Goal: Navigation & Orientation: Find specific page/section

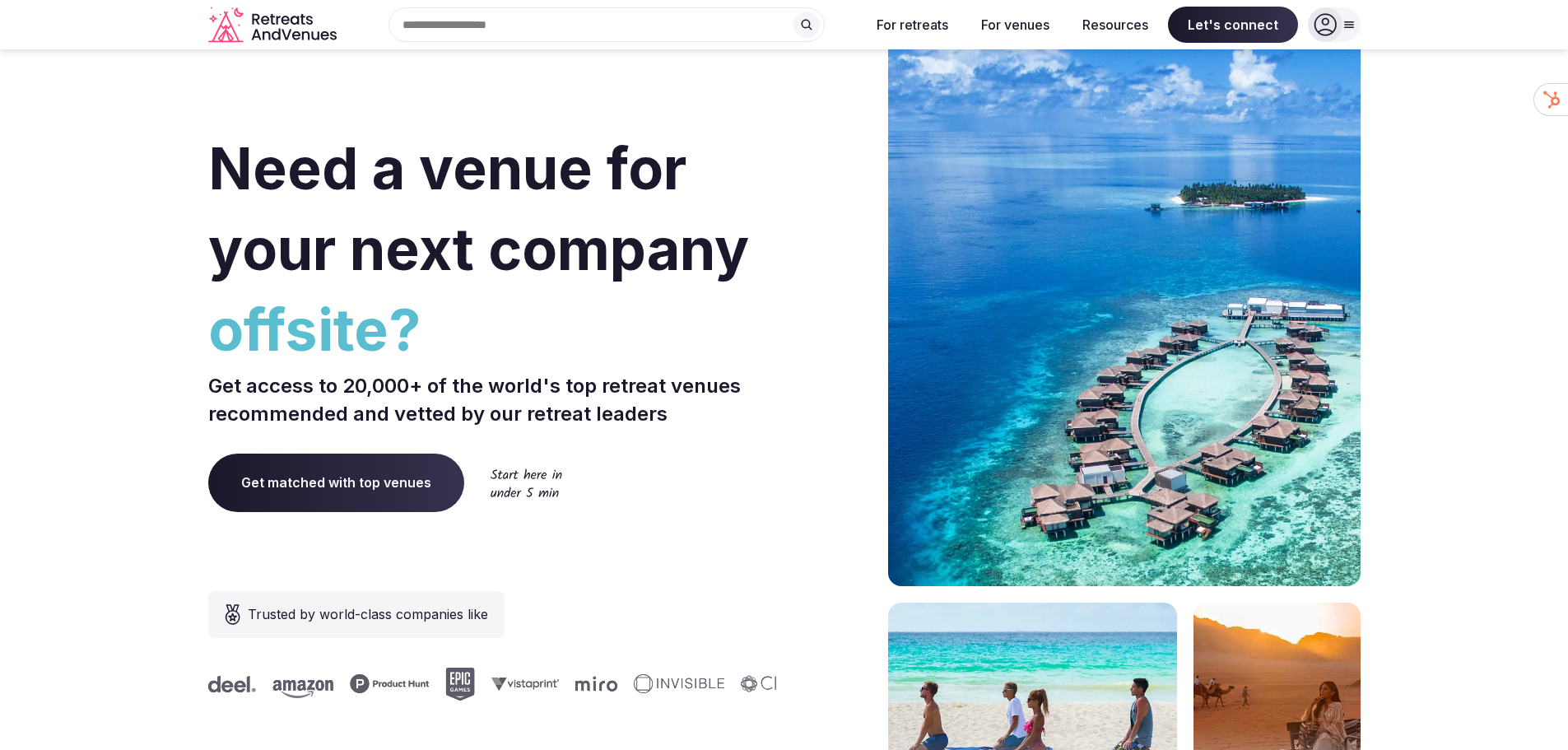
click at [299, 37] on icon "Retreats and Venues company logo" at bounding box center [274, 25] width 132 height 37
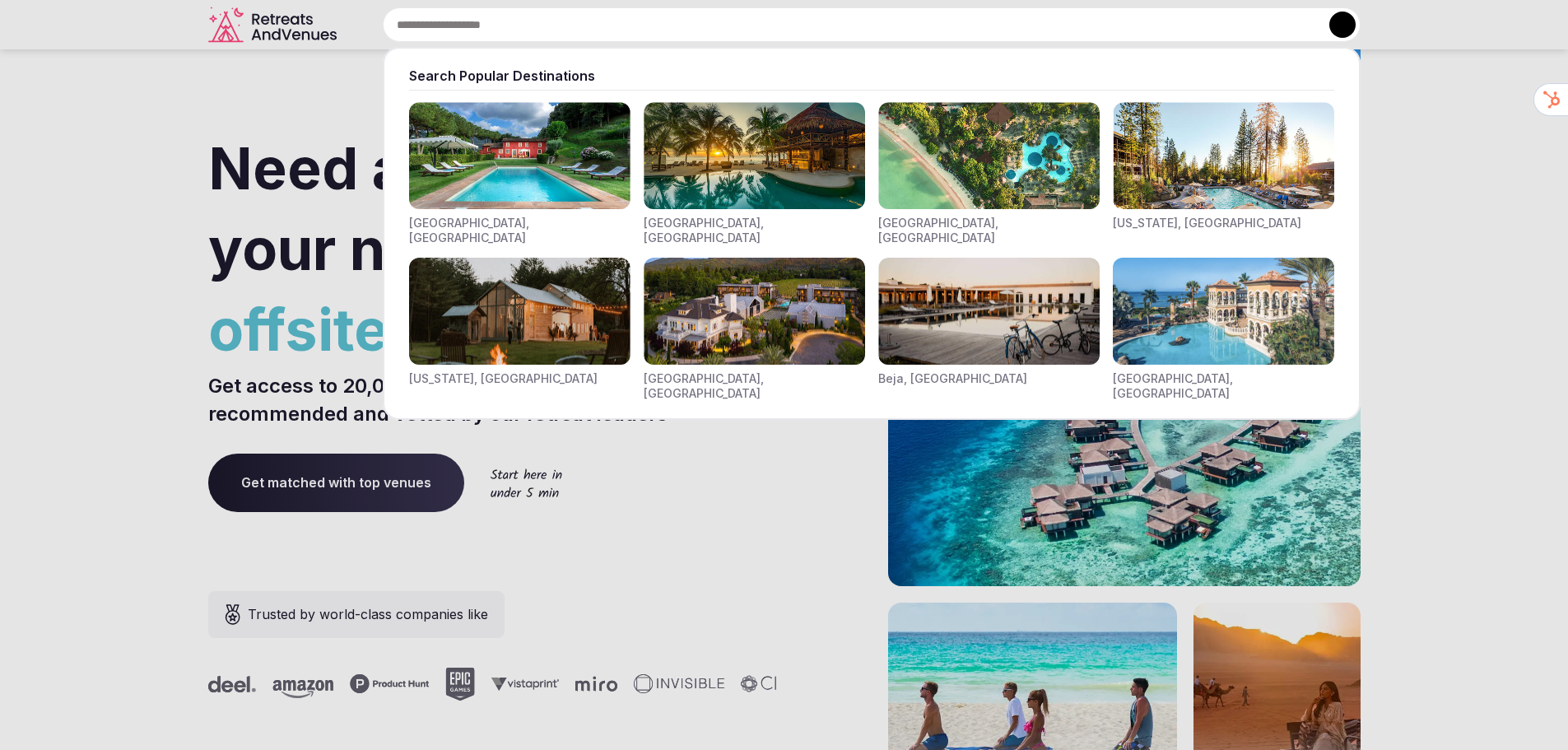
click at [500, 27] on div "Search Popular Destinations [GEOGRAPHIC_DATA], [GEOGRAPHIC_DATA] [GEOGRAPHIC_DA…" at bounding box center [851, 24] width 1017 height 35
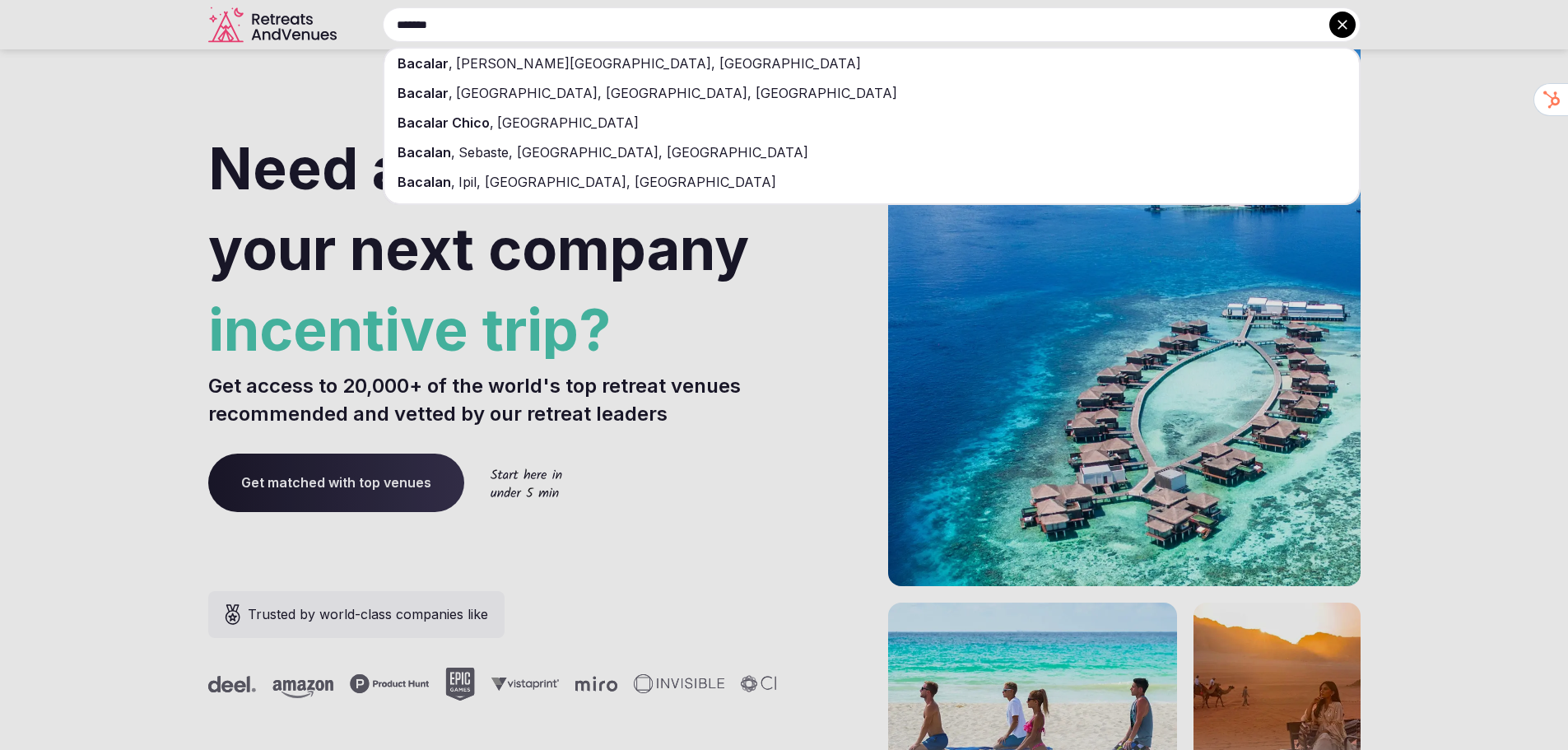
type input "*******"
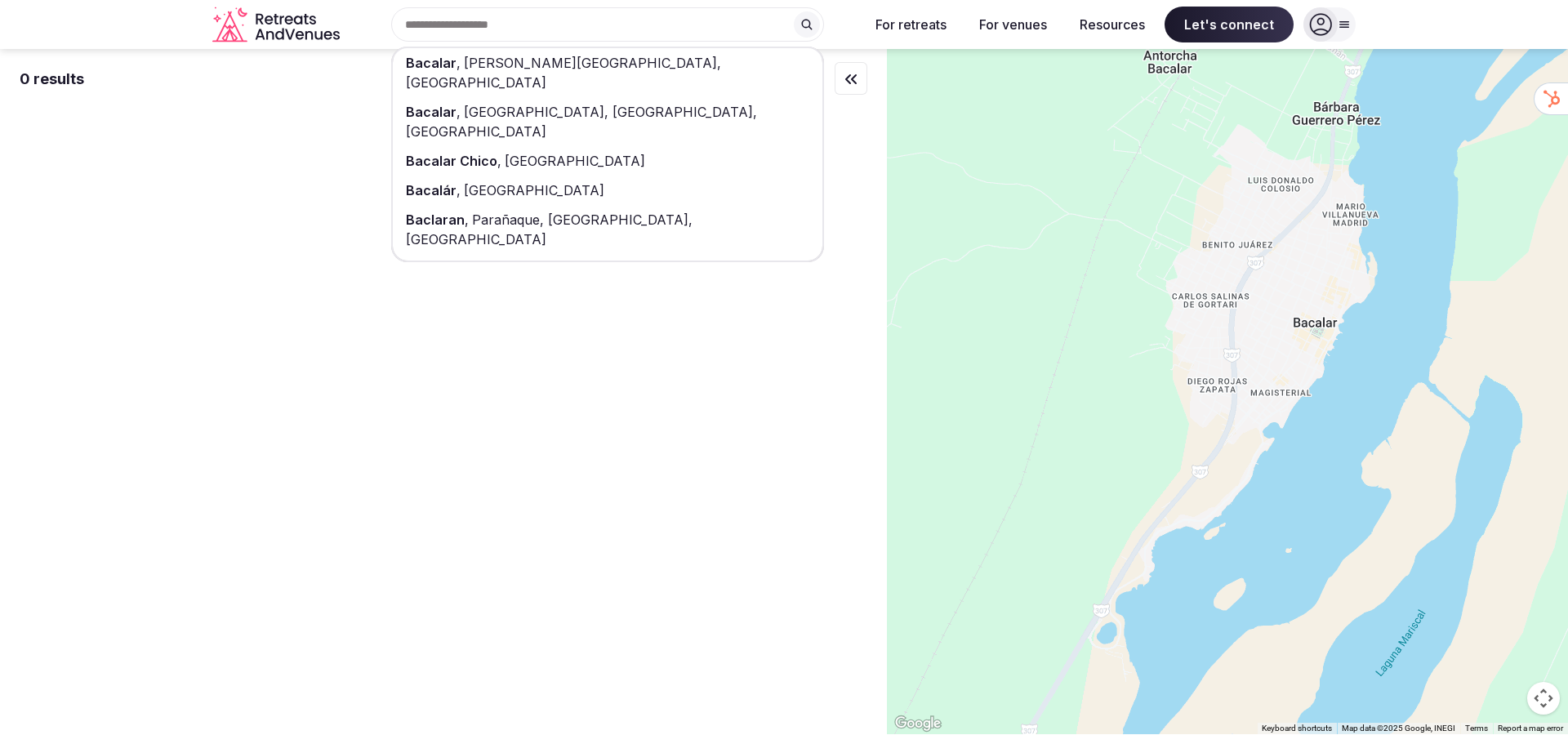
click at [478, 68] on span "[PERSON_NAME][GEOGRAPHIC_DATA], [GEOGRAPHIC_DATA]" at bounding box center [563, 72] width 316 height 36
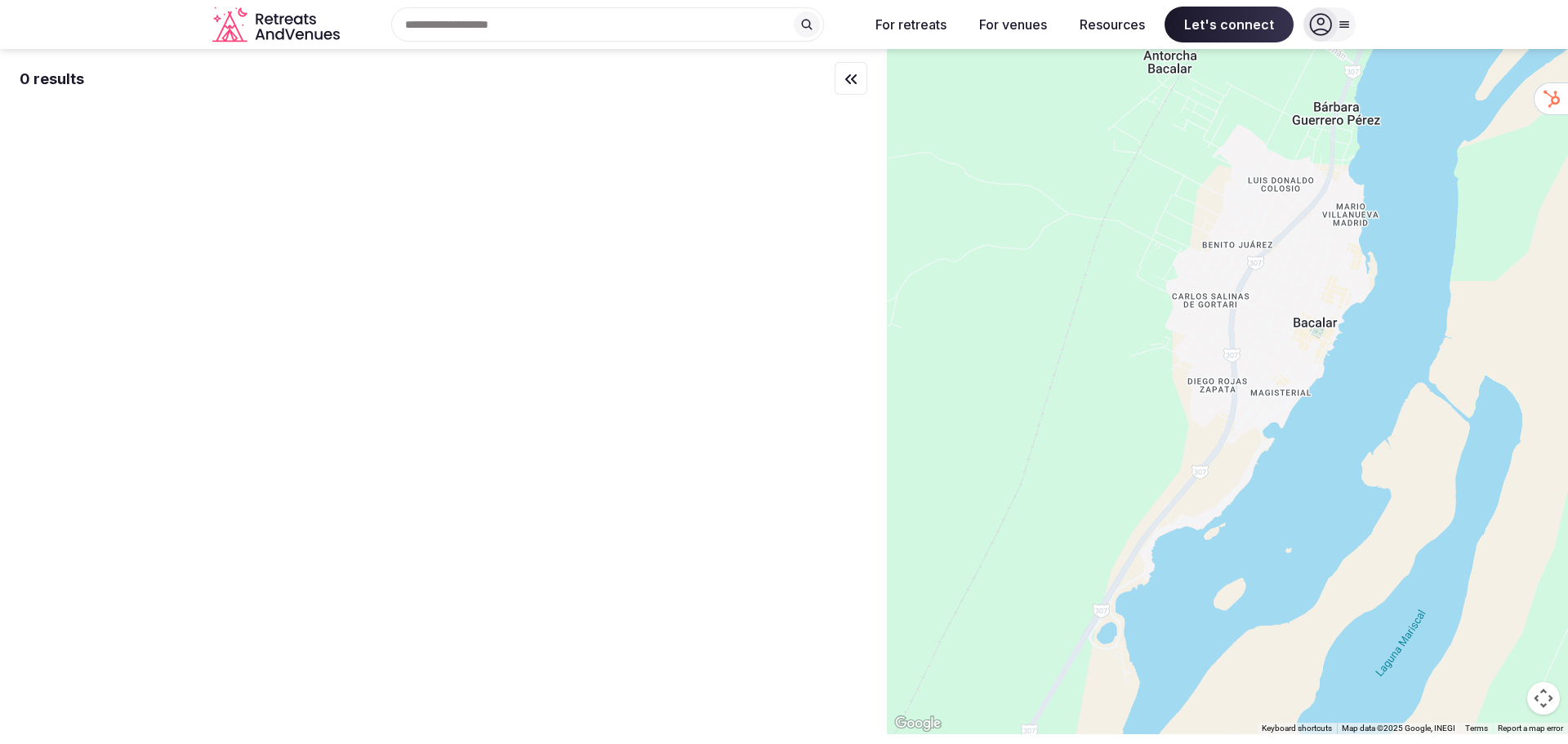
click at [448, 16] on div "Recent searches Bacalar, [PERSON_NAME][GEOGRAPHIC_DATA], [GEOGRAPHIC_DATA] Sear…" at bounding box center [601, 24] width 510 height 34
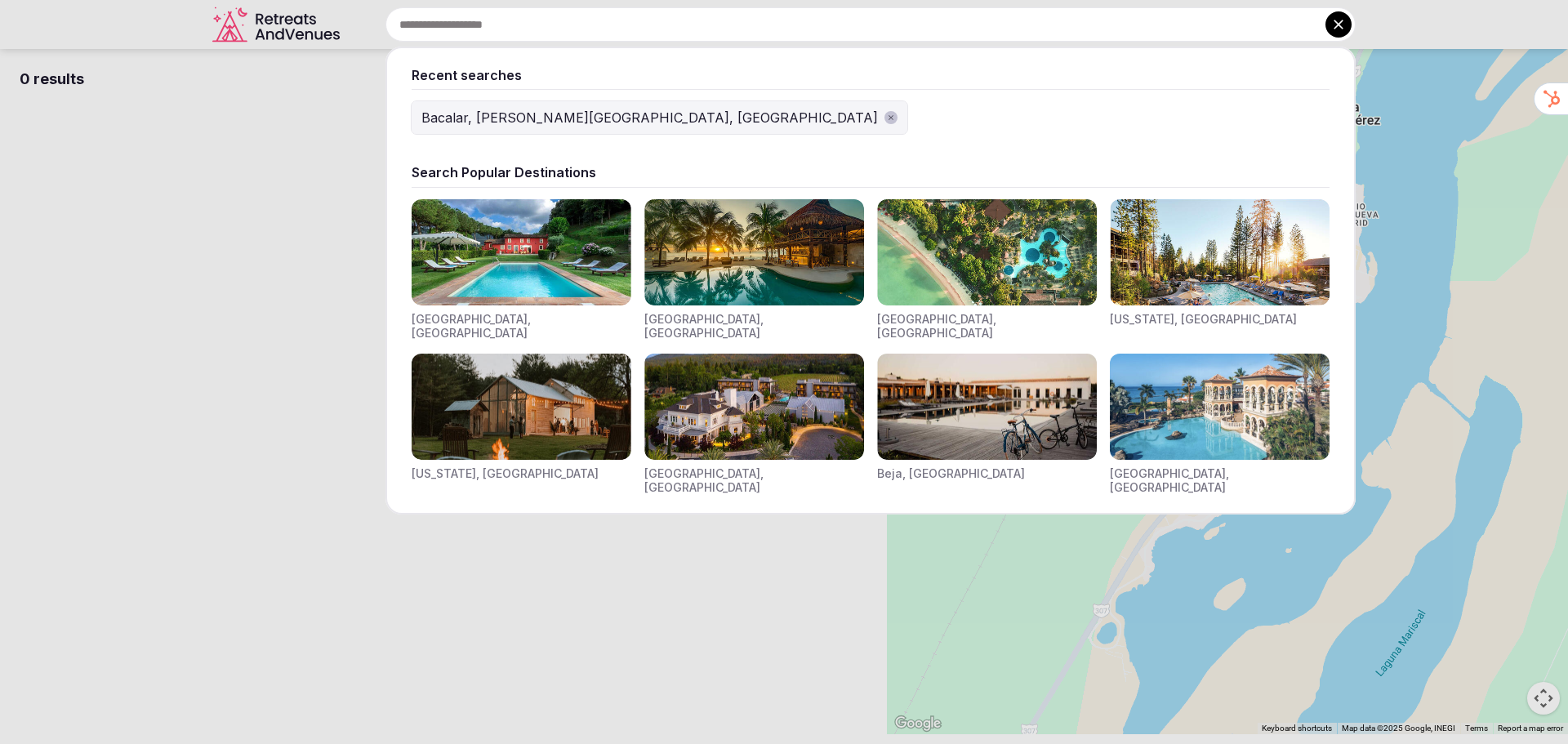
drag, startPoint x: 253, startPoint y: 275, endPoint x: 751, endPoint y: 607, distance: 598.5
click at [738, 612] on div at bounding box center [784, 372] width 1568 height 744
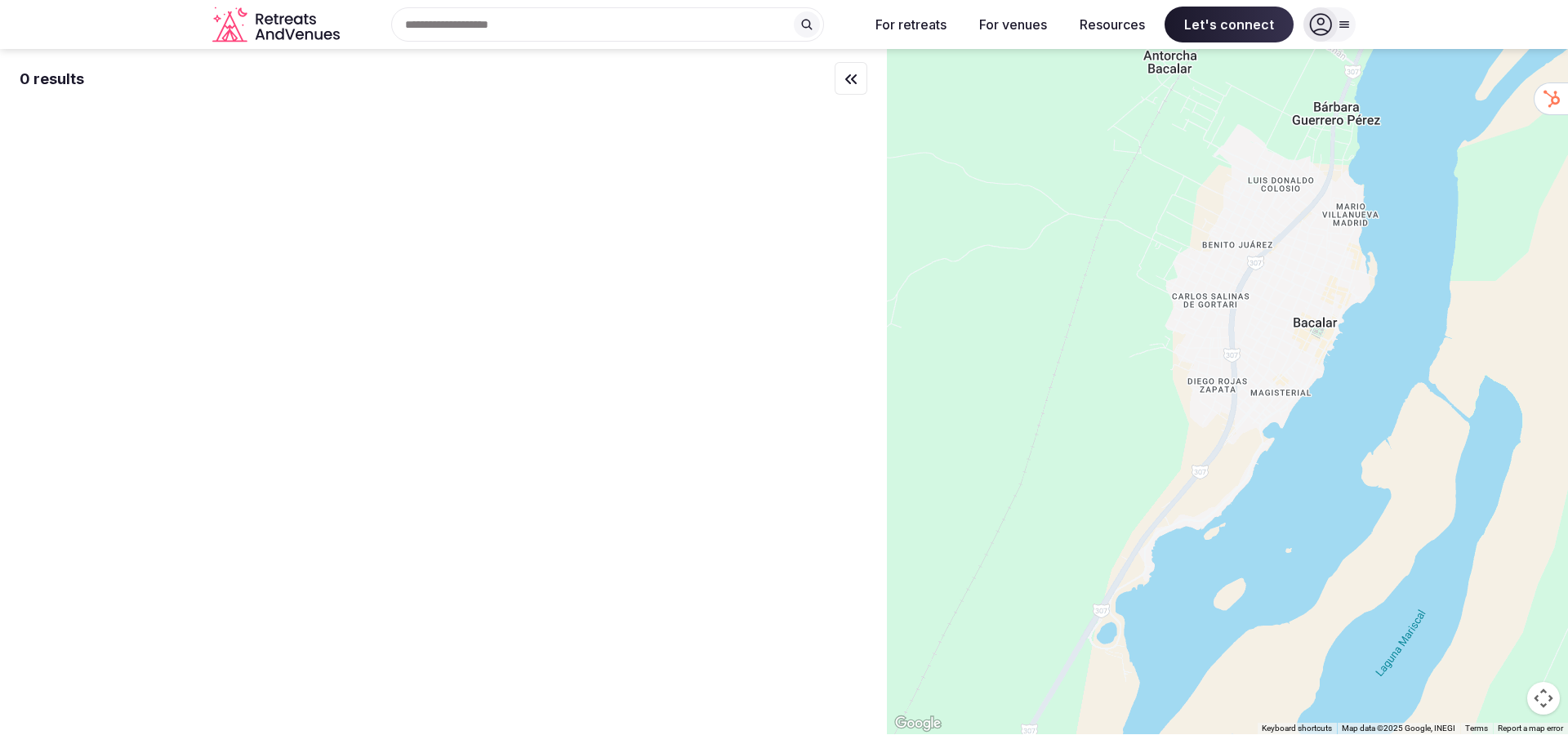
click at [856, 80] on icon "button" at bounding box center [851, 80] width 19 height 19
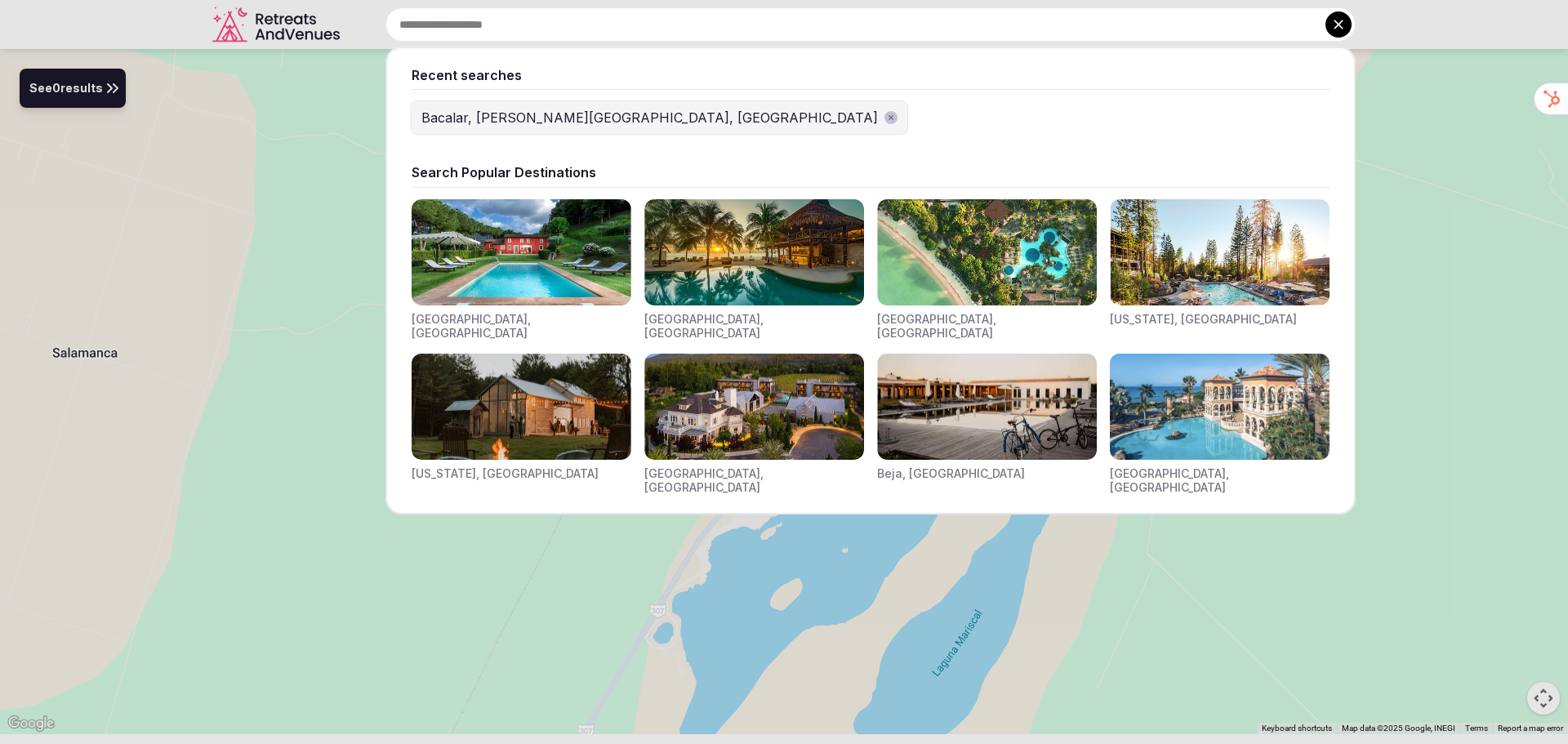
click at [447, 16] on div "Recent searches Bacalar, [PERSON_NAME][GEOGRAPHIC_DATA], [GEOGRAPHIC_DATA] Sear…" at bounding box center [851, 24] width 1009 height 34
click at [285, 151] on div at bounding box center [784, 372] width 1568 height 744
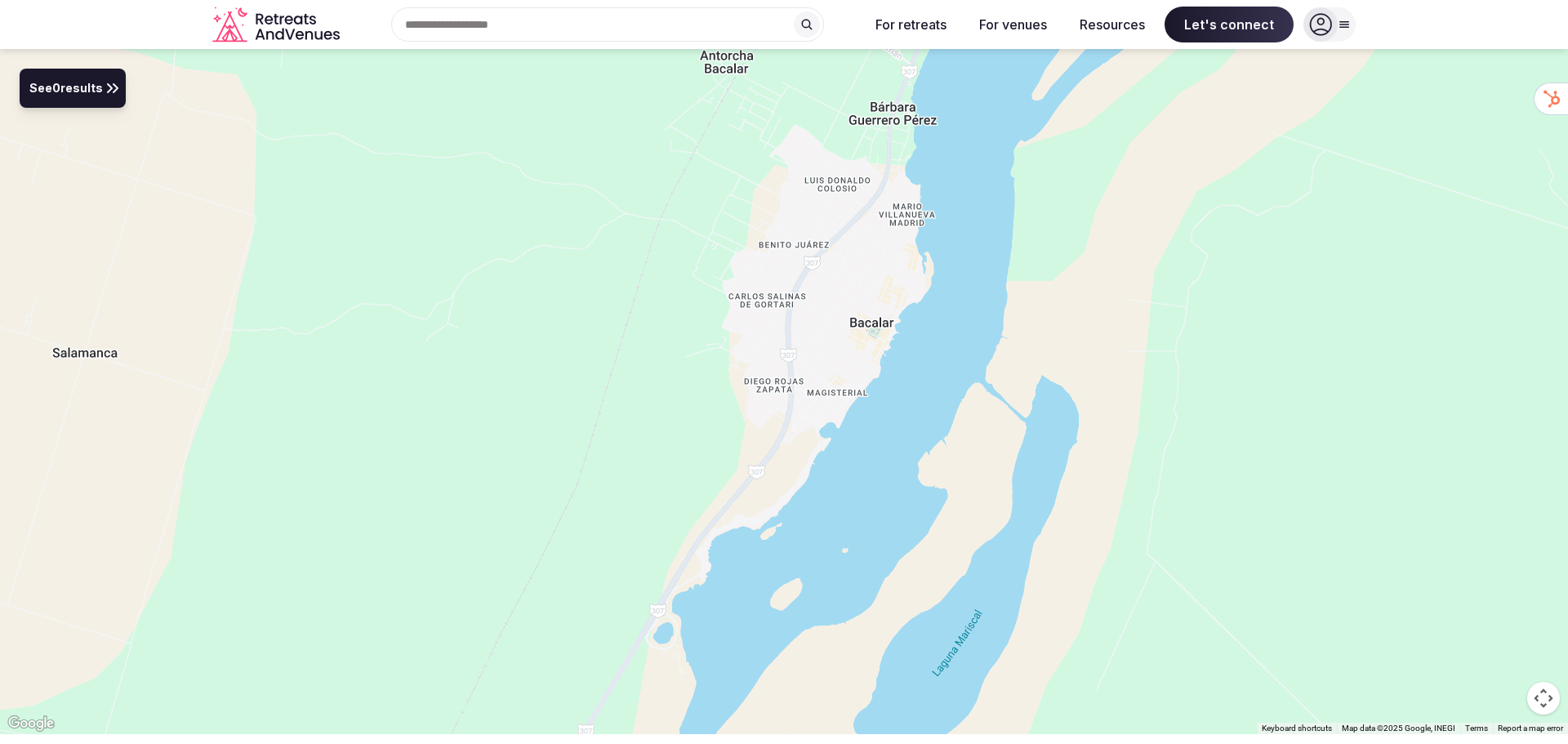
click at [450, 26] on div "Recent searches Bacalar, [PERSON_NAME][GEOGRAPHIC_DATA], [GEOGRAPHIC_DATA] Sear…" at bounding box center [601, 24] width 510 height 34
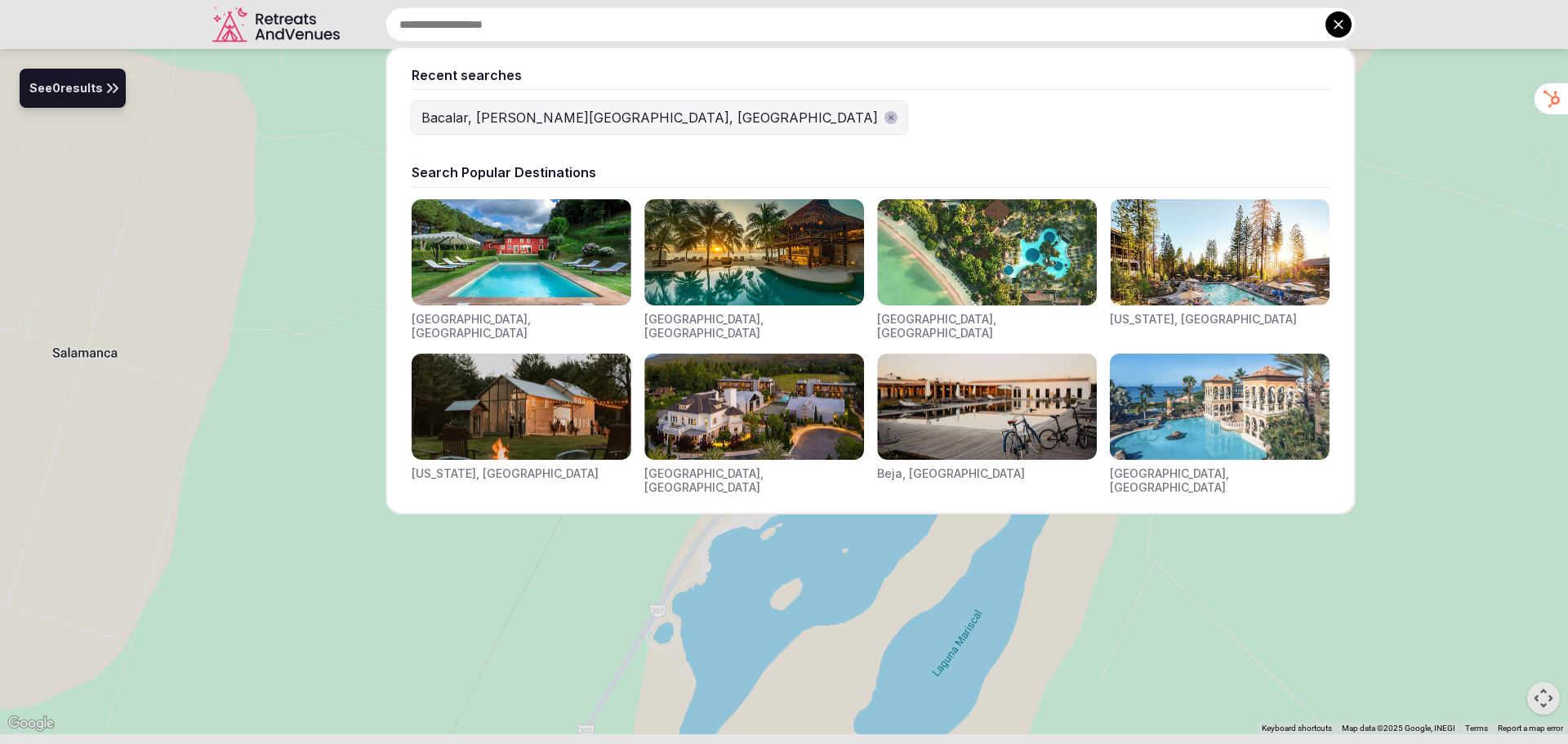
click at [708, 253] on img "Visit venues for Riviera Maya, Mexico" at bounding box center [754, 252] width 220 height 106
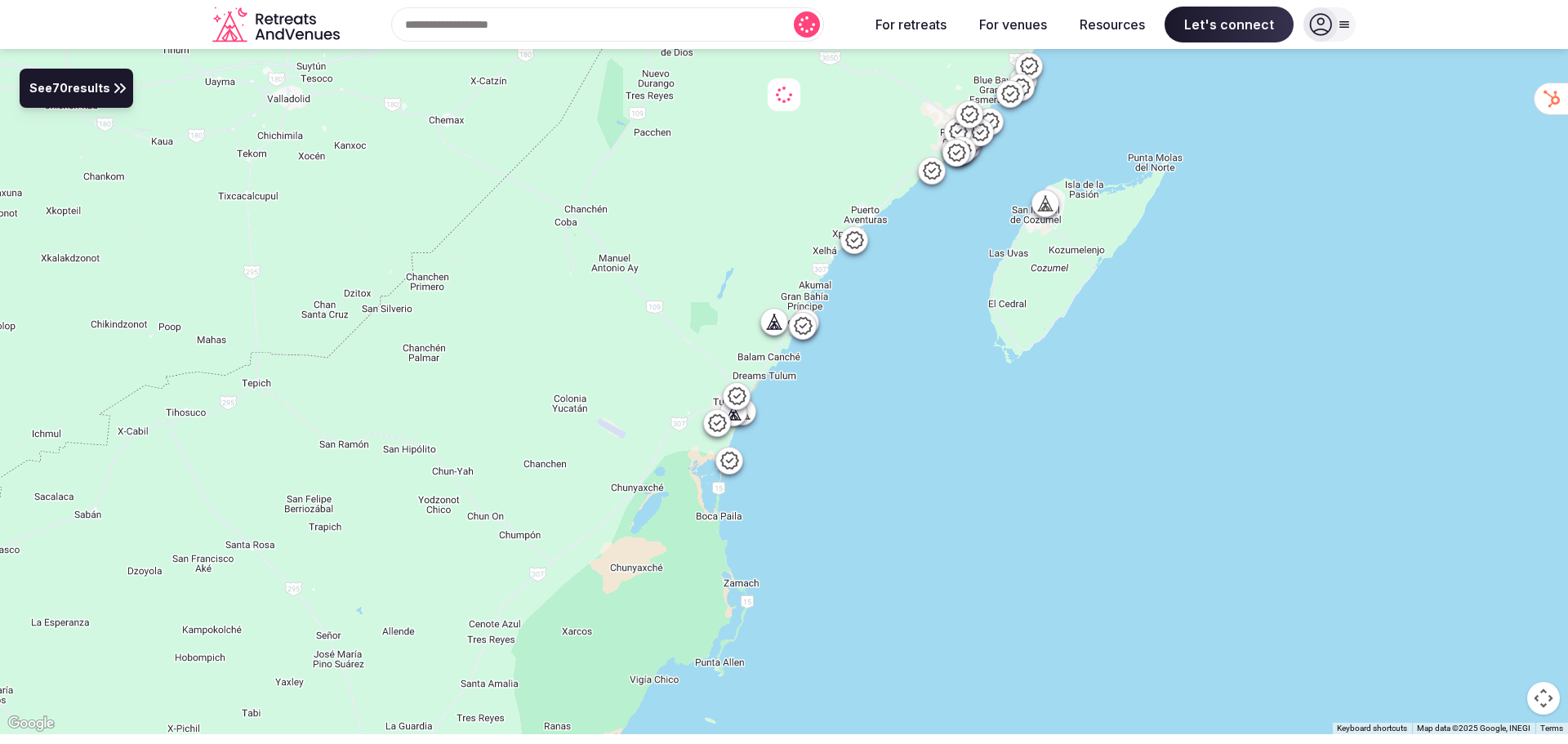
click at [803, 329] on icon at bounding box center [803, 326] width 19 height 19
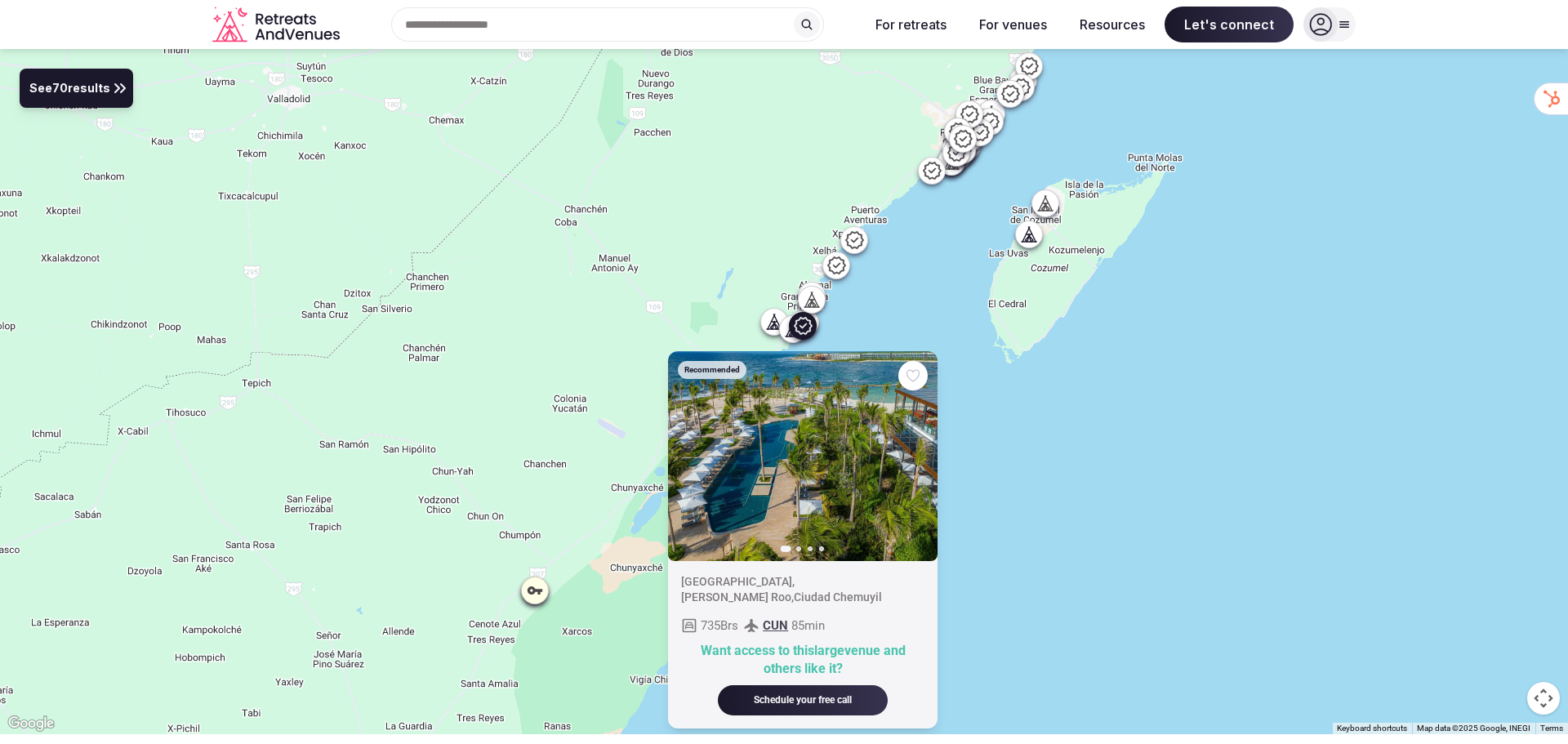
click at [835, 270] on icon at bounding box center [836, 265] width 19 height 19
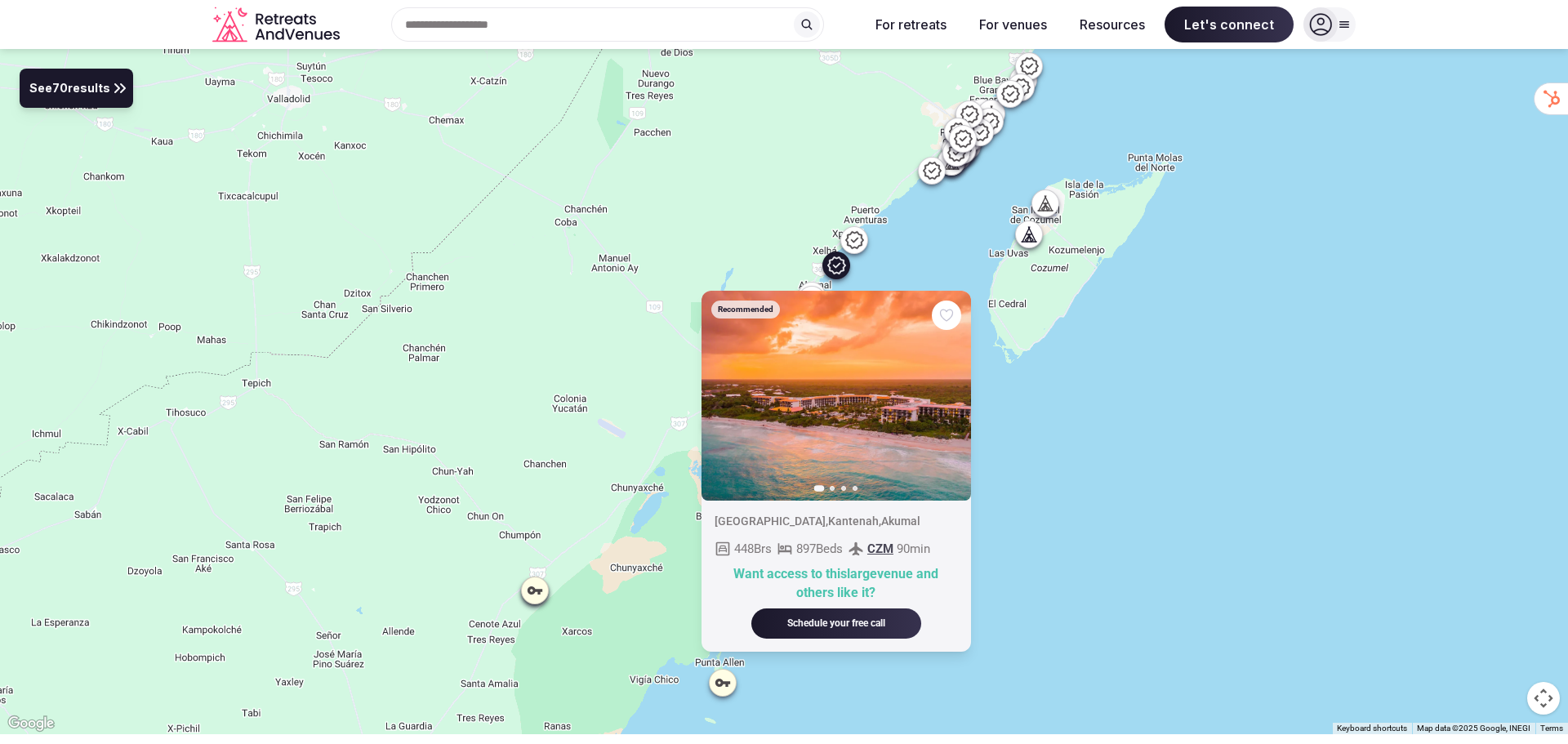
click at [864, 240] on icon at bounding box center [854, 239] width 18 height 17
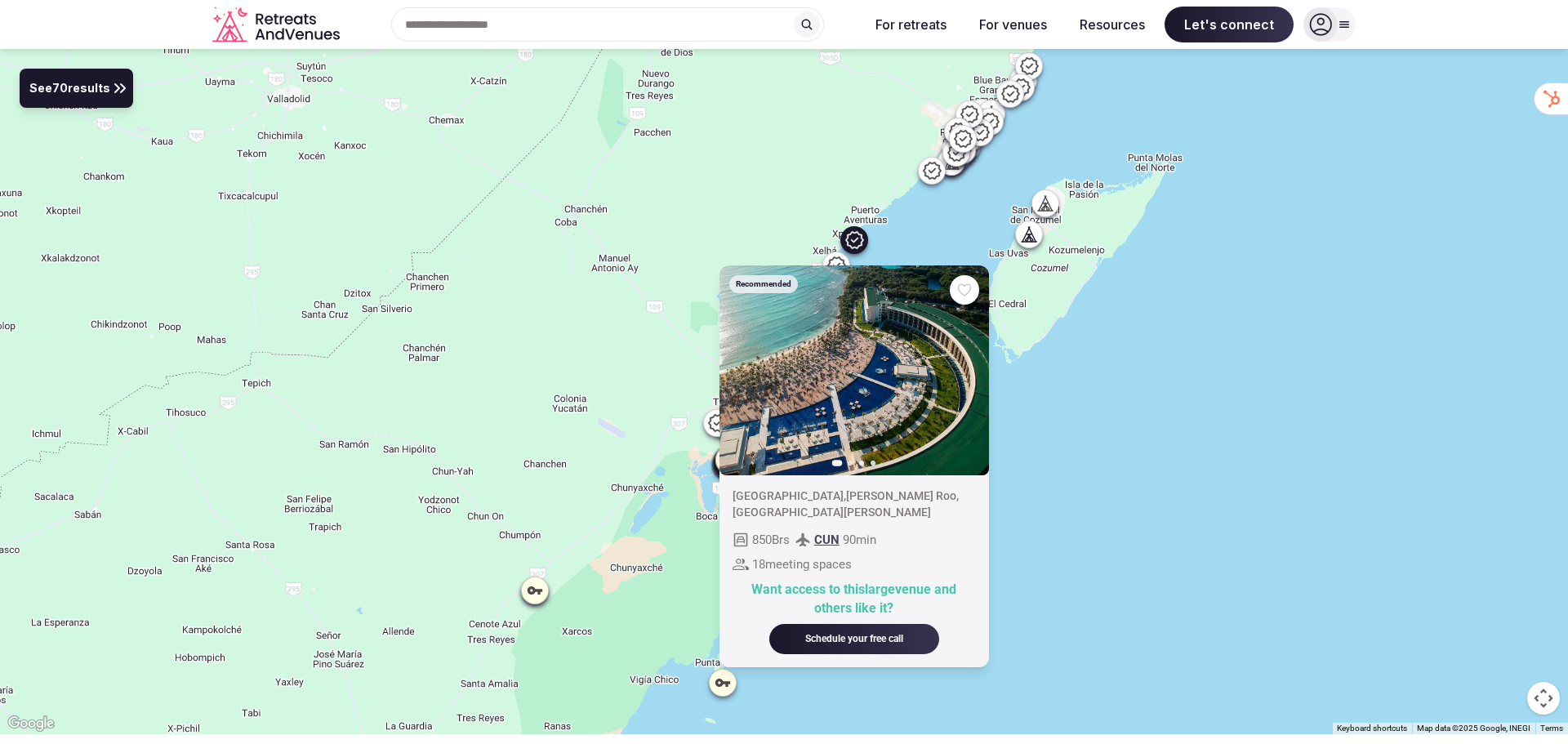
click at [932, 177] on icon at bounding box center [932, 171] width 19 height 19
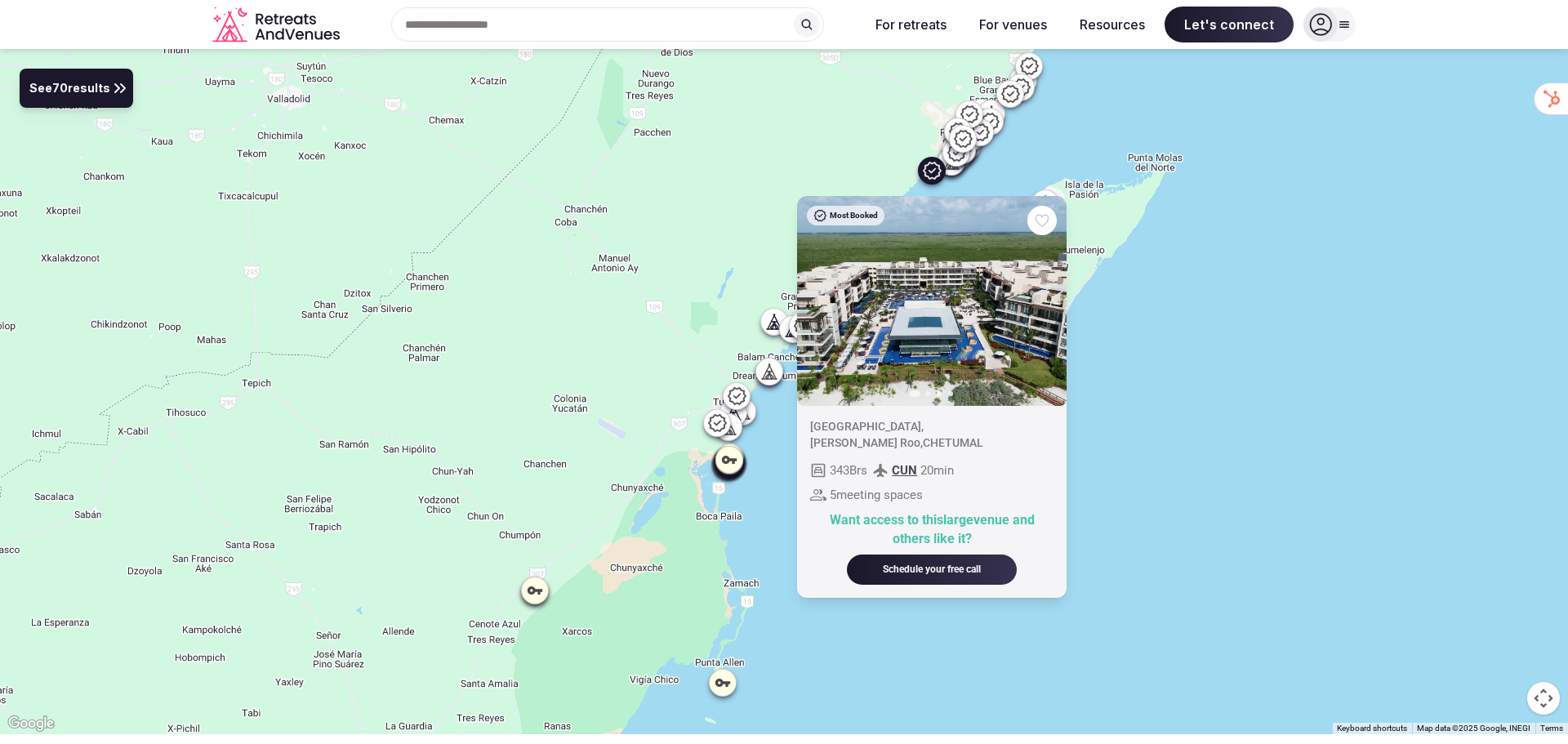
click at [956, 154] on icon at bounding box center [957, 152] width 18 height 17
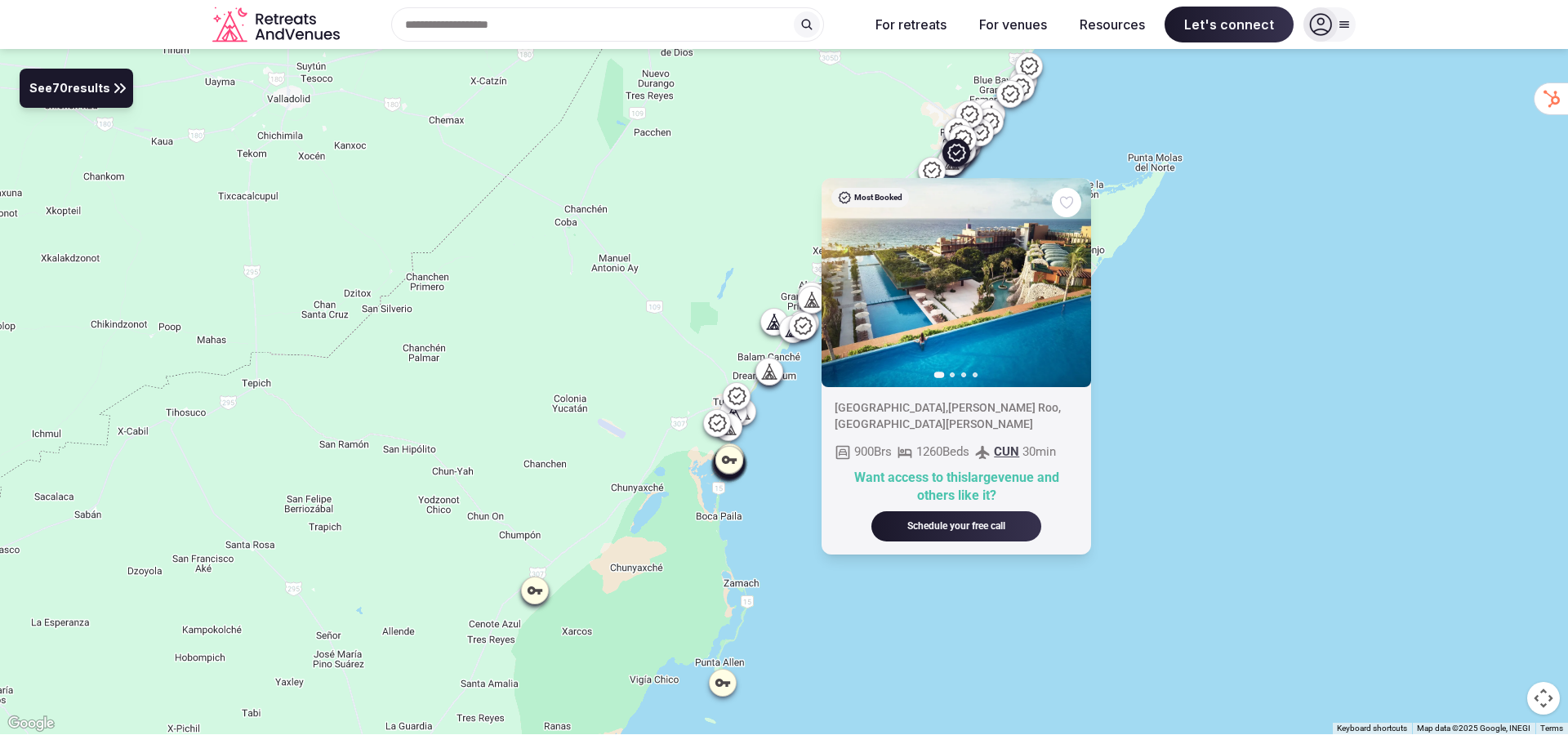
click at [963, 133] on icon at bounding box center [963, 139] width 19 height 19
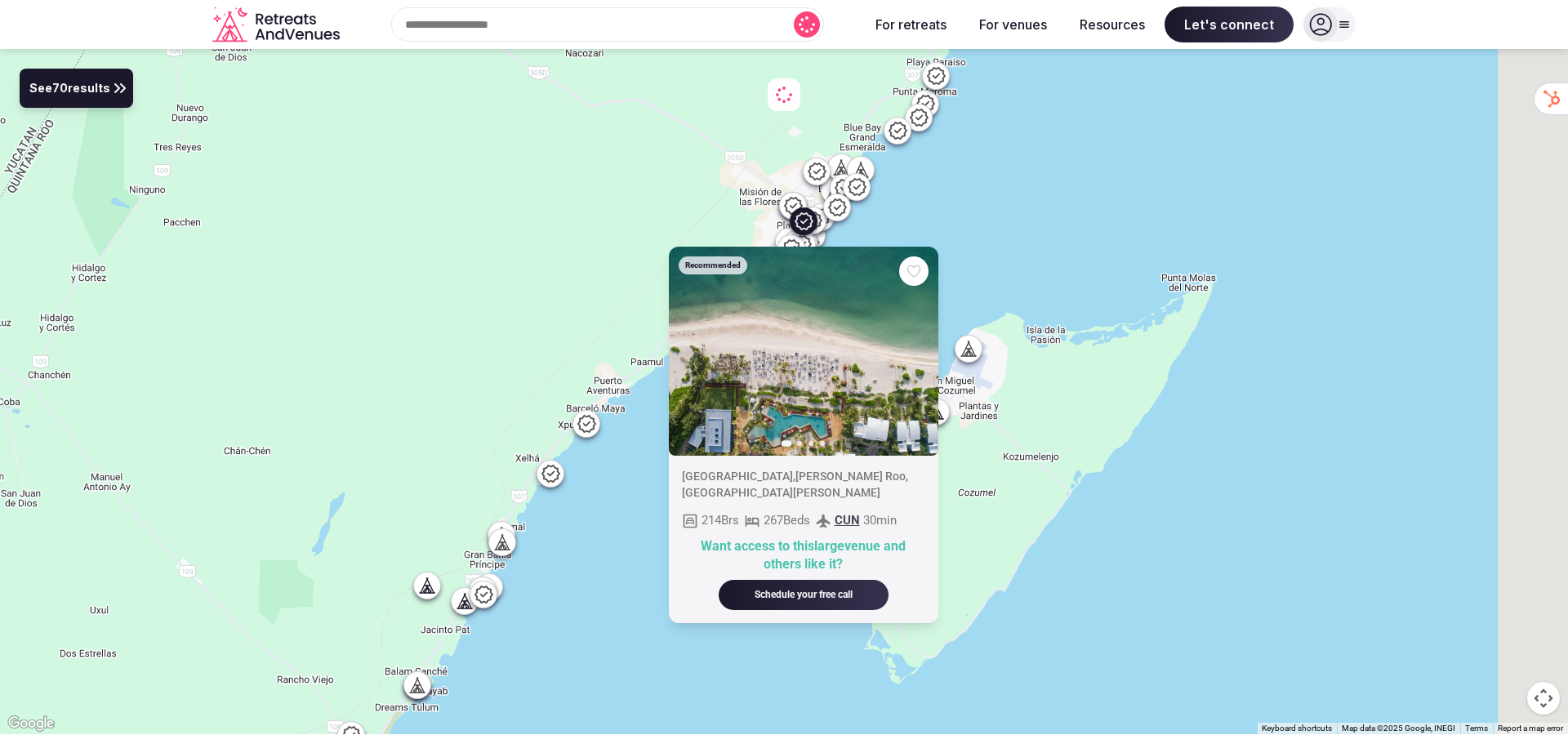
drag, startPoint x: 765, startPoint y: 162, endPoint x: 735, endPoint y: 232, distance: 76.2
click at [559, 350] on div "Recommended Previous slide Next slide [GEOGRAPHIC_DATA] , [PERSON_NAME][GEOGRAP…" at bounding box center [784, 391] width 1568 height 685
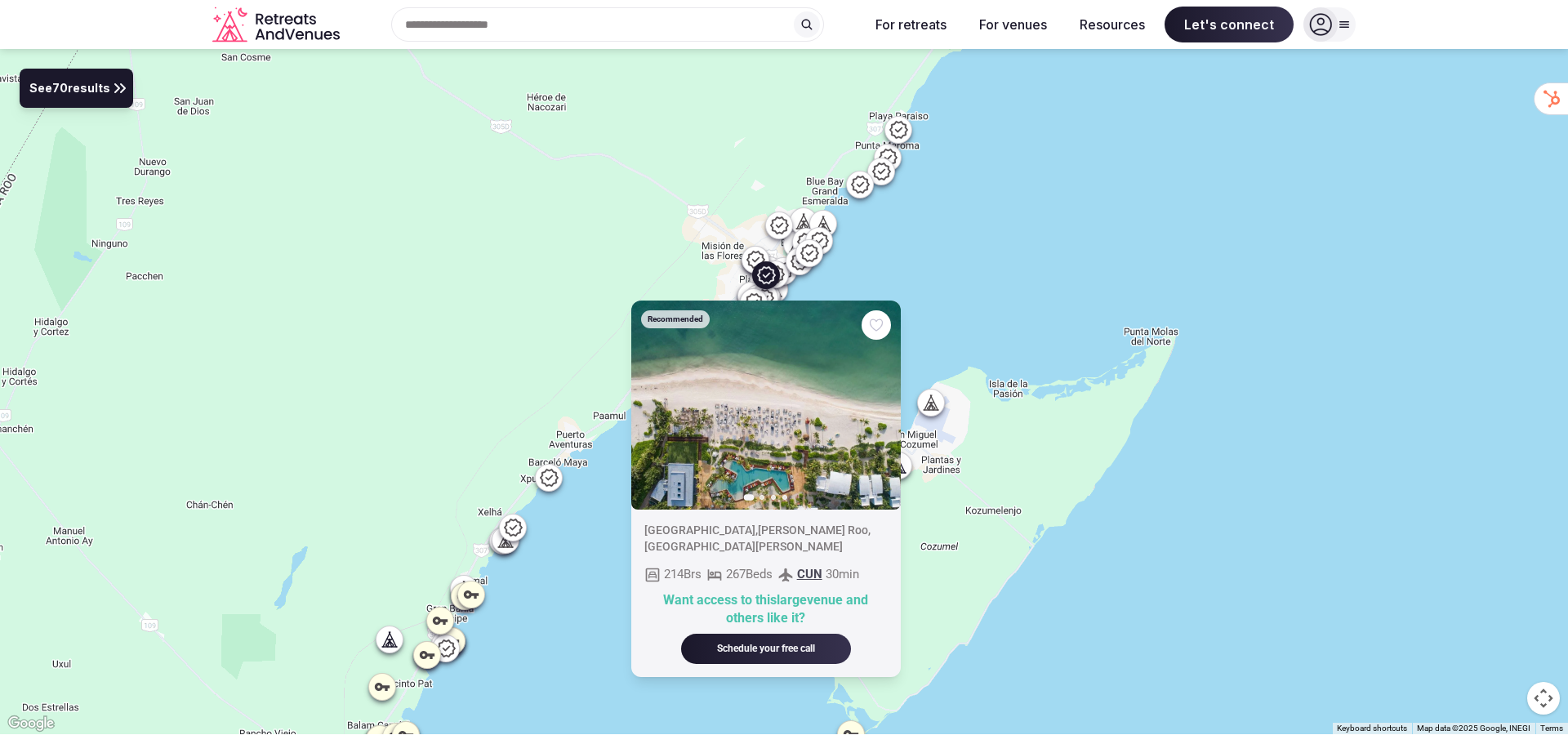
click at [503, 550] on div at bounding box center [506, 539] width 27 height 27
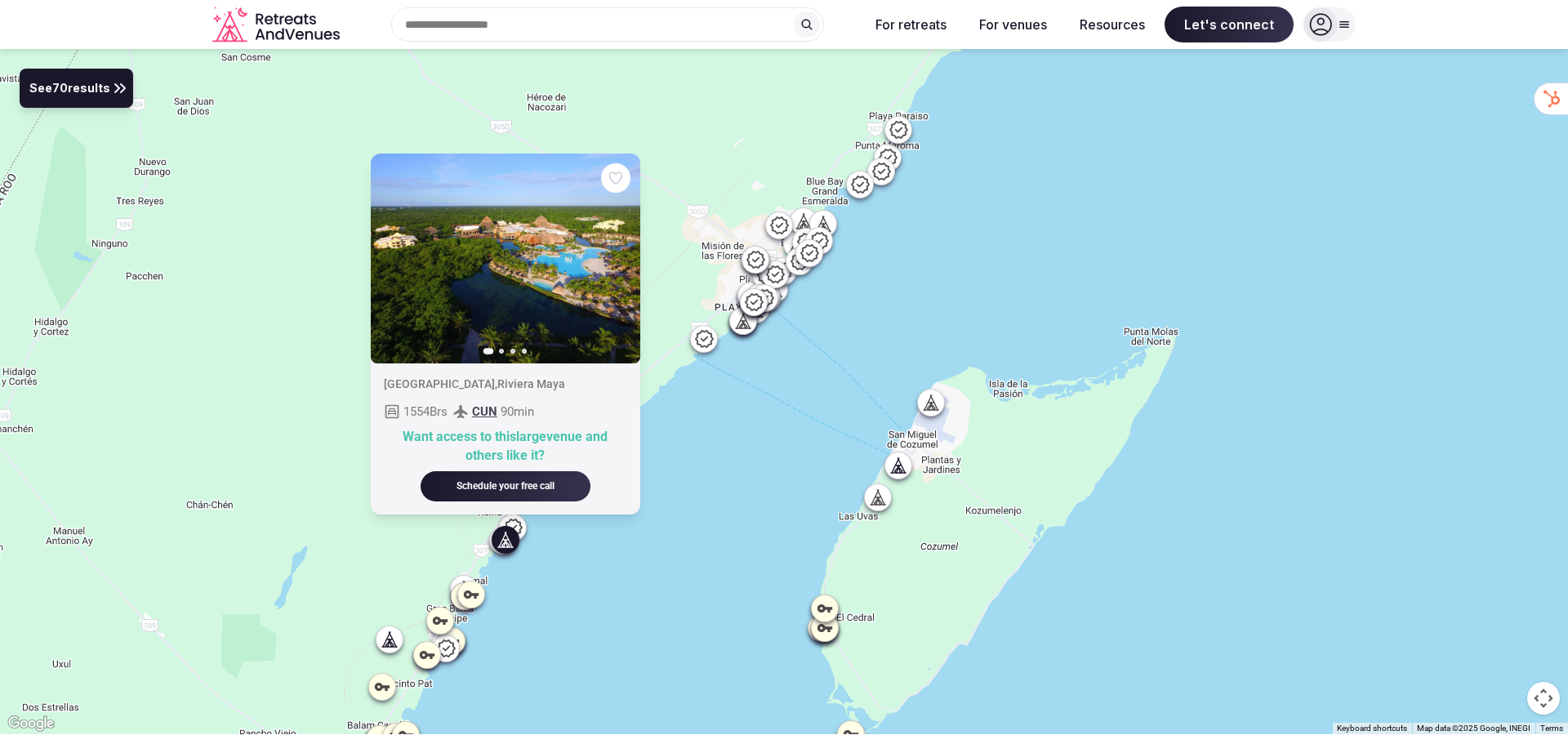
click at [738, 322] on icon at bounding box center [743, 320] width 16 height 16
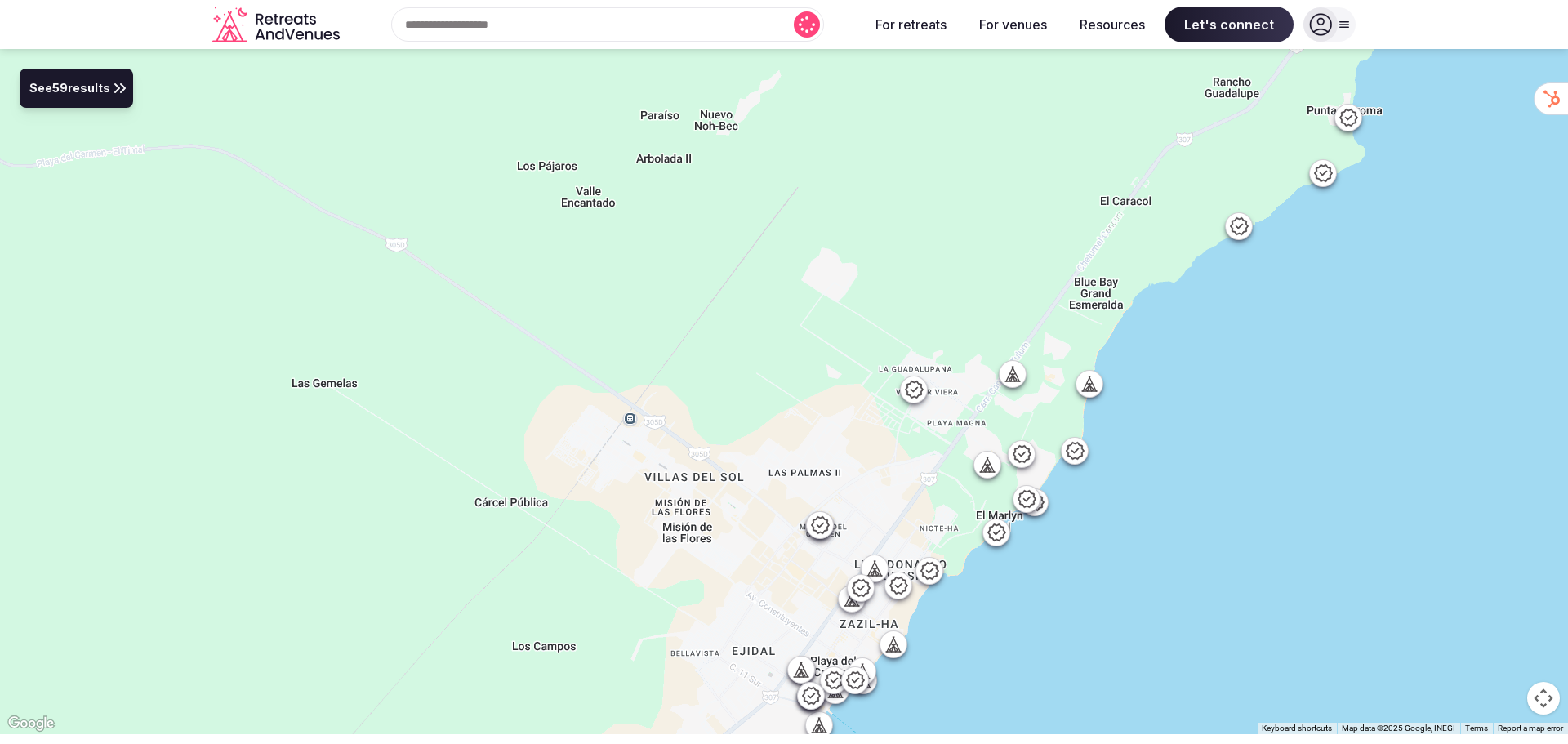
click at [1088, 389] on icon at bounding box center [1088, 387] width 4 height 5
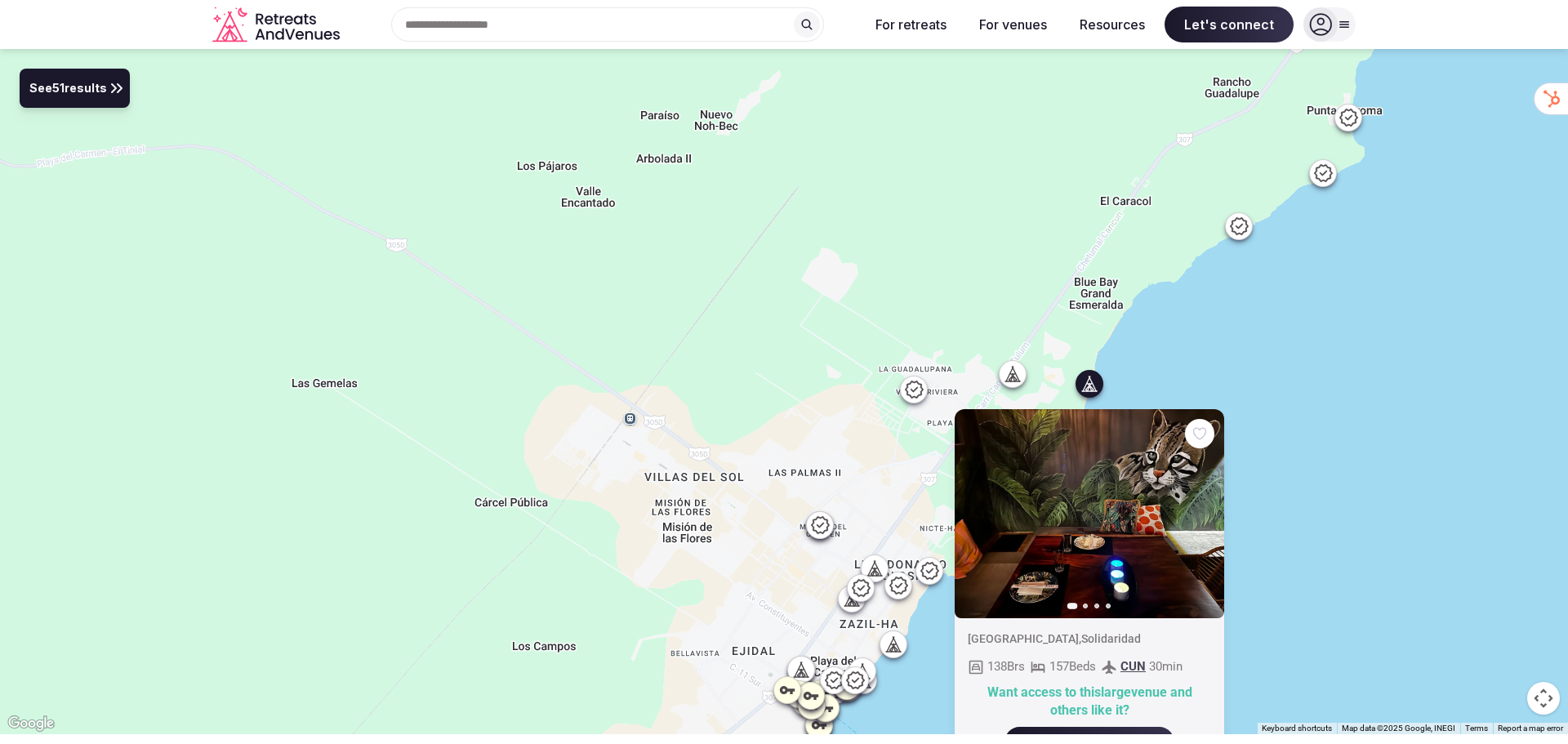
click at [1023, 374] on div at bounding box center [1013, 374] width 27 height 27
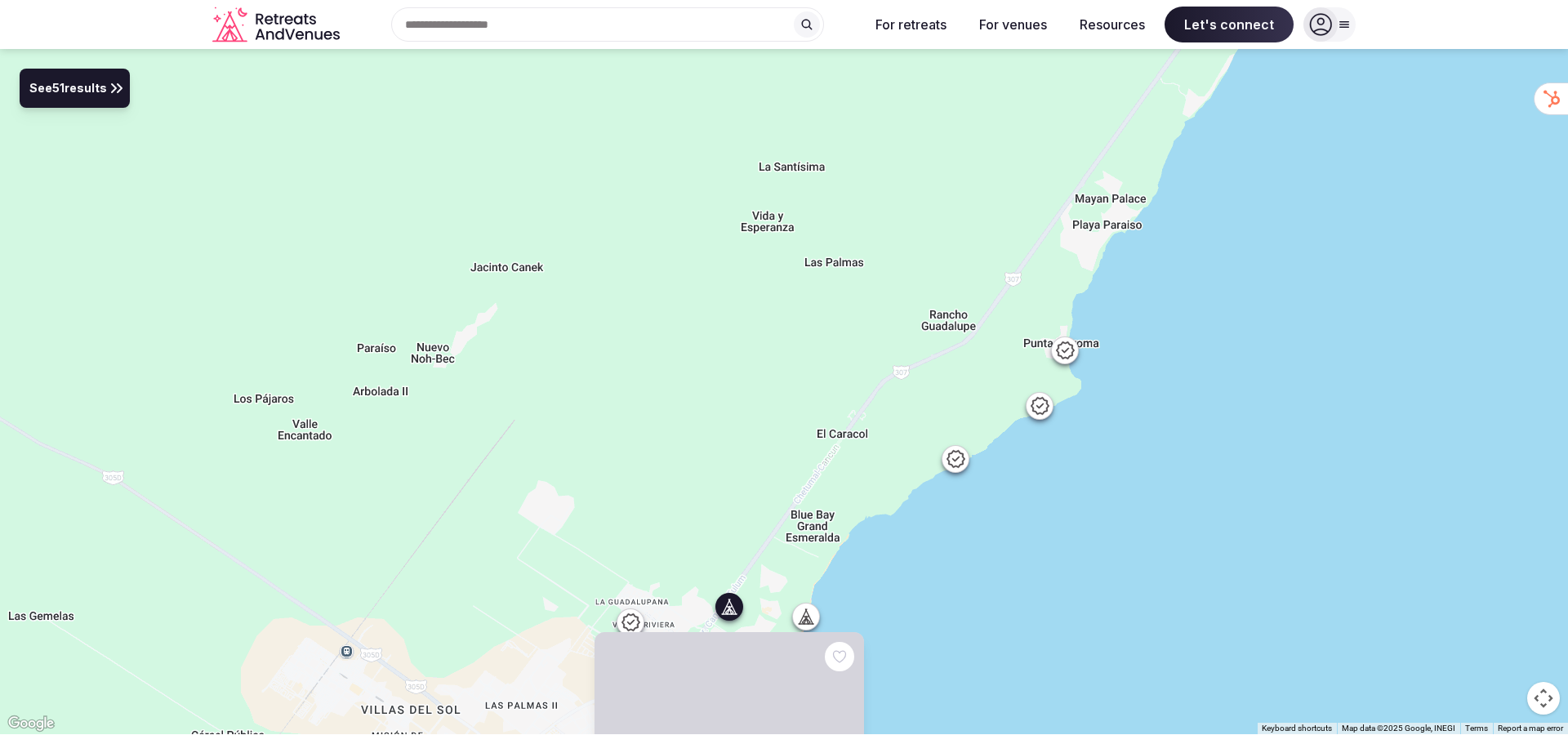
drag, startPoint x: 1244, startPoint y: 186, endPoint x: 996, endPoint y: 339, distance: 291.4
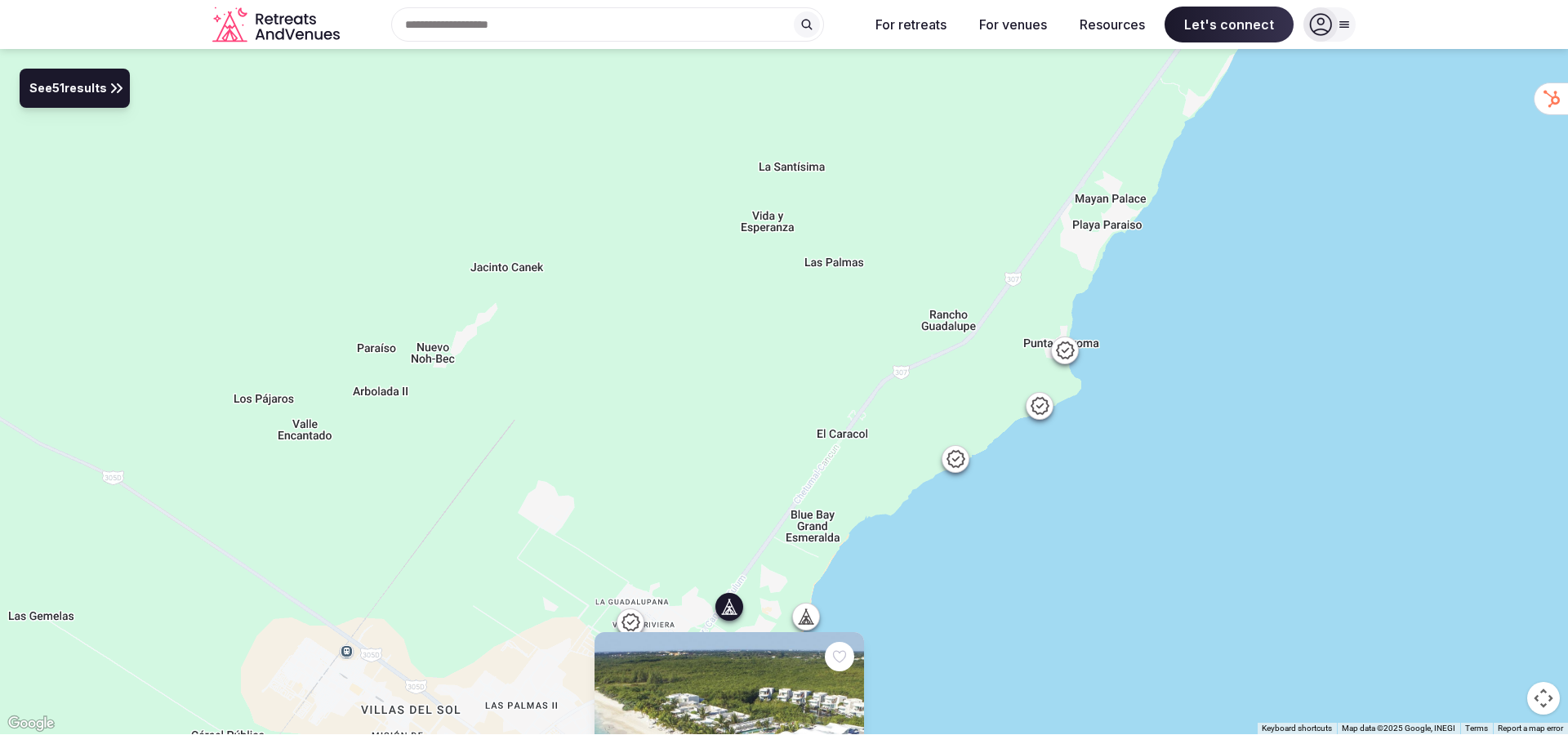
click at [953, 425] on div "Previous slide Next slide [GEOGRAPHIC_DATA] , [PERSON_NAME][GEOGRAPHIC_DATA] , …" at bounding box center [784, 391] width 1568 height 685
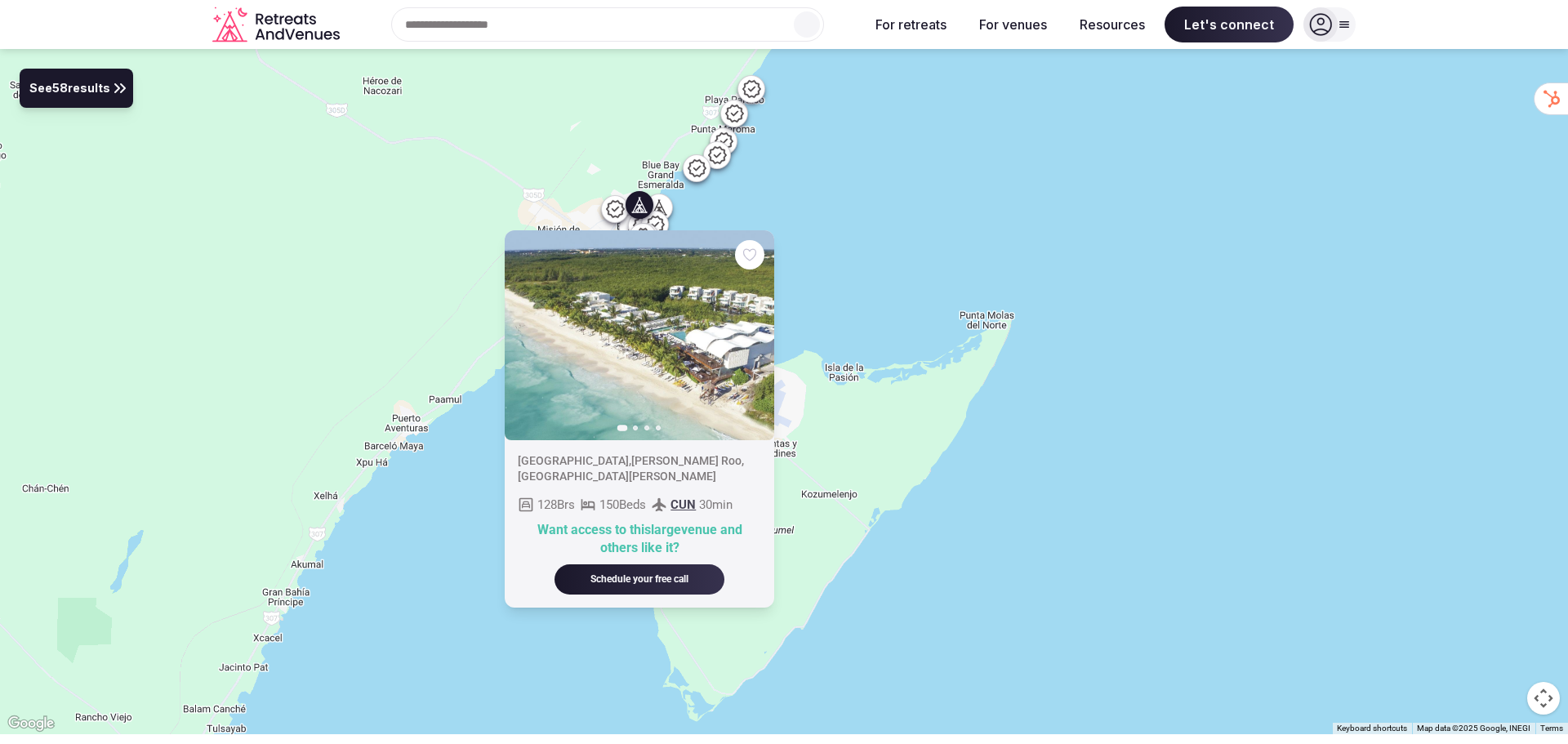
drag, startPoint x: 785, startPoint y: 306, endPoint x: 831, endPoint y: 249, distance: 73.2
click at [831, 249] on div "Previous slide Next slide [GEOGRAPHIC_DATA] , [PERSON_NAME][GEOGRAPHIC_DATA] , …" at bounding box center [784, 391] width 1568 height 685
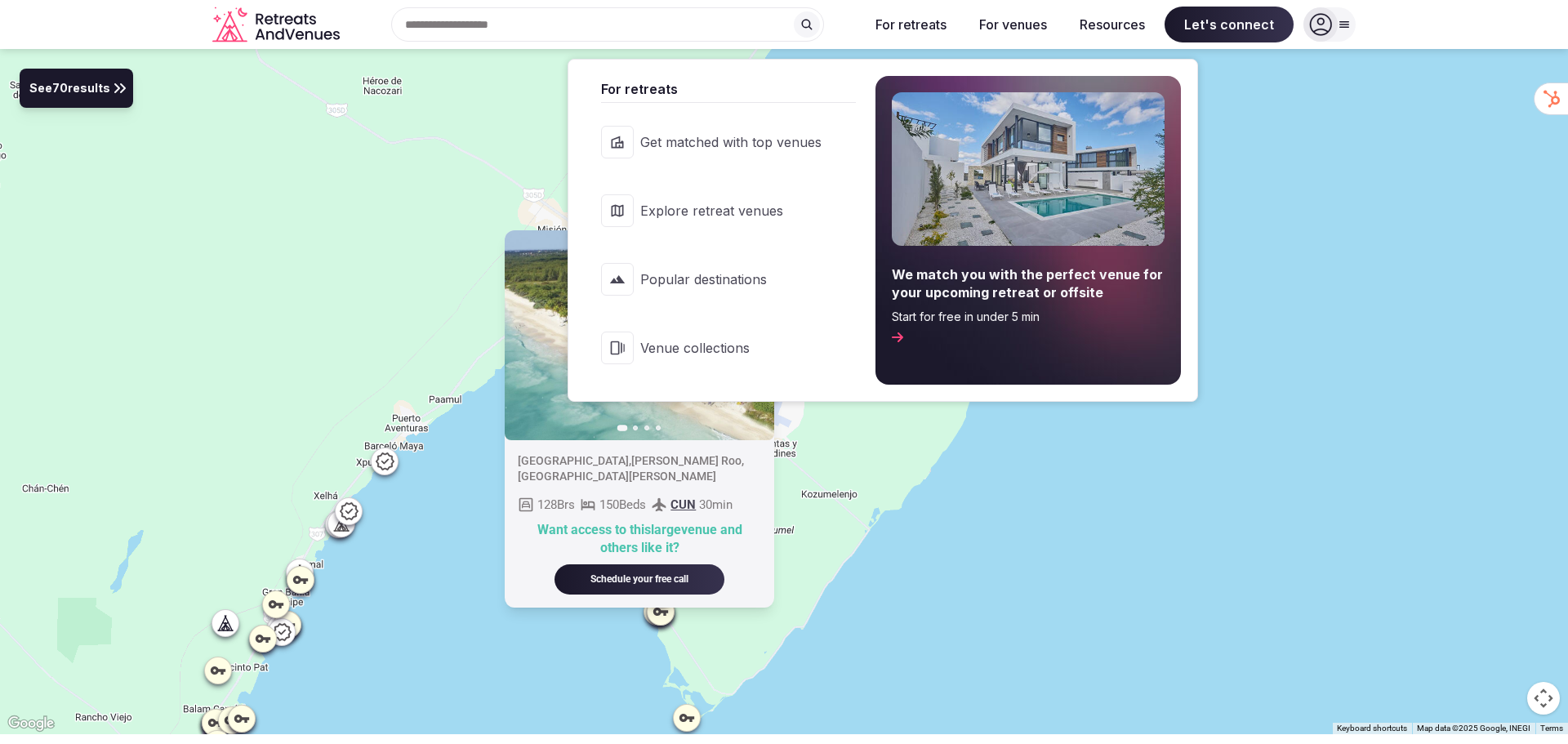
click at [932, 27] on button "For retreats" at bounding box center [911, 24] width 97 height 36
click at [914, 34] on button "For retreats" at bounding box center [911, 24] width 97 height 36
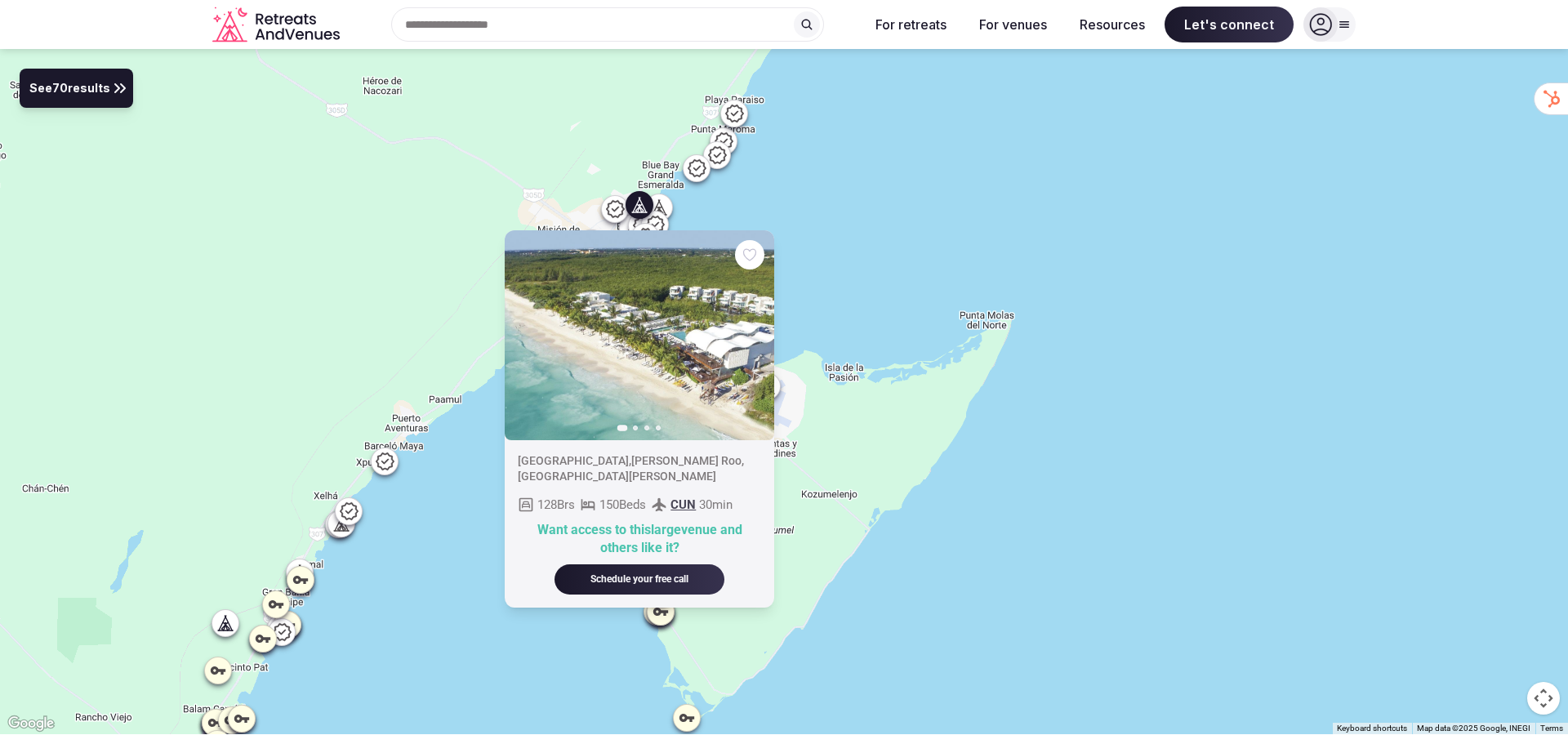
click at [776, 180] on div "Previous slide Next slide [GEOGRAPHIC_DATA] , [PERSON_NAME][GEOGRAPHIC_DATA] , …" at bounding box center [784, 391] width 1568 height 685
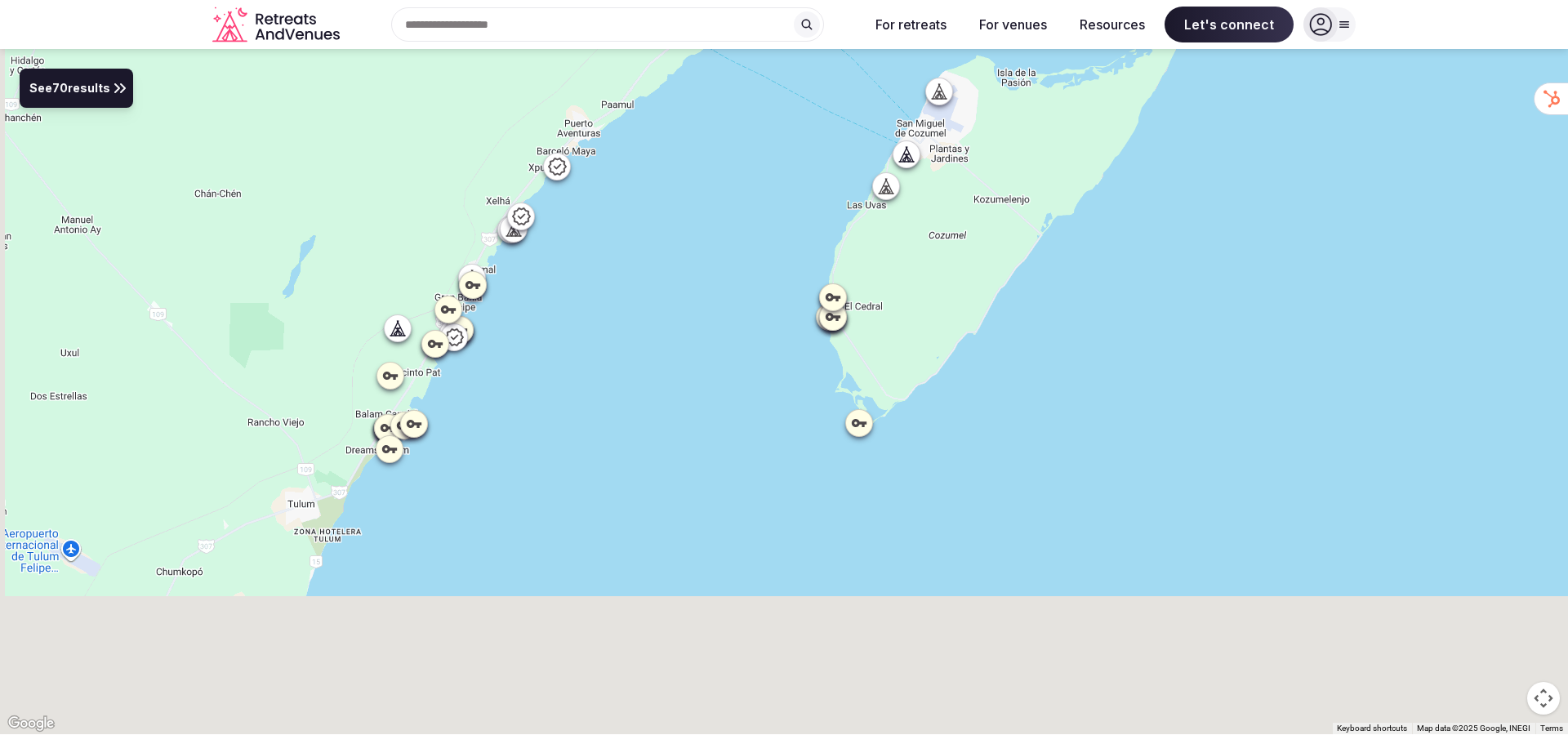
drag, startPoint x: 376, startPoint y: 459, endPoint x: 567, endPoint y: 142, distance: 370.1
